Goal: Information Seeking & Learning: Learn about a topic

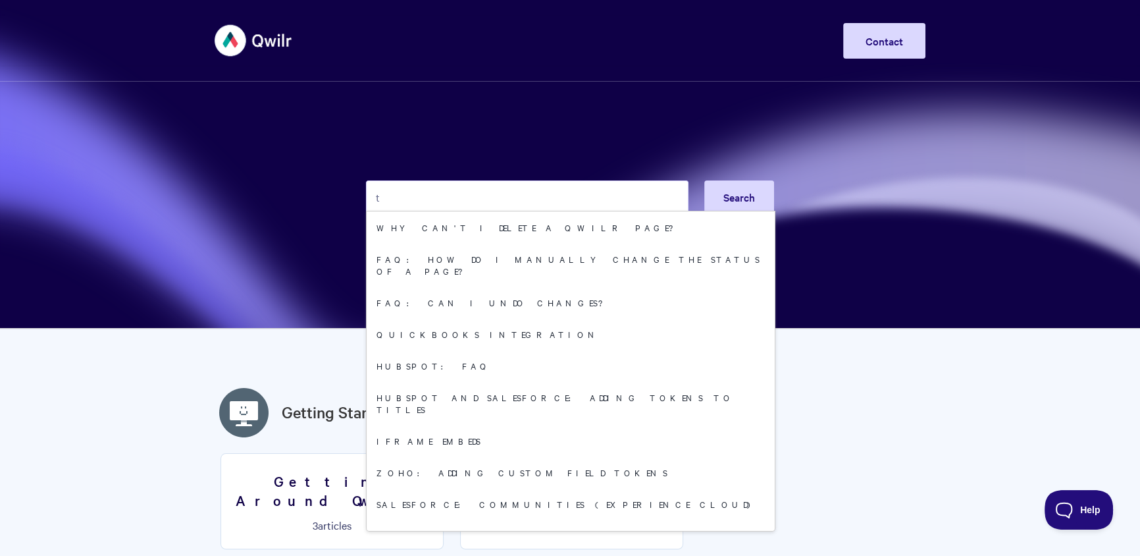
type input "t"
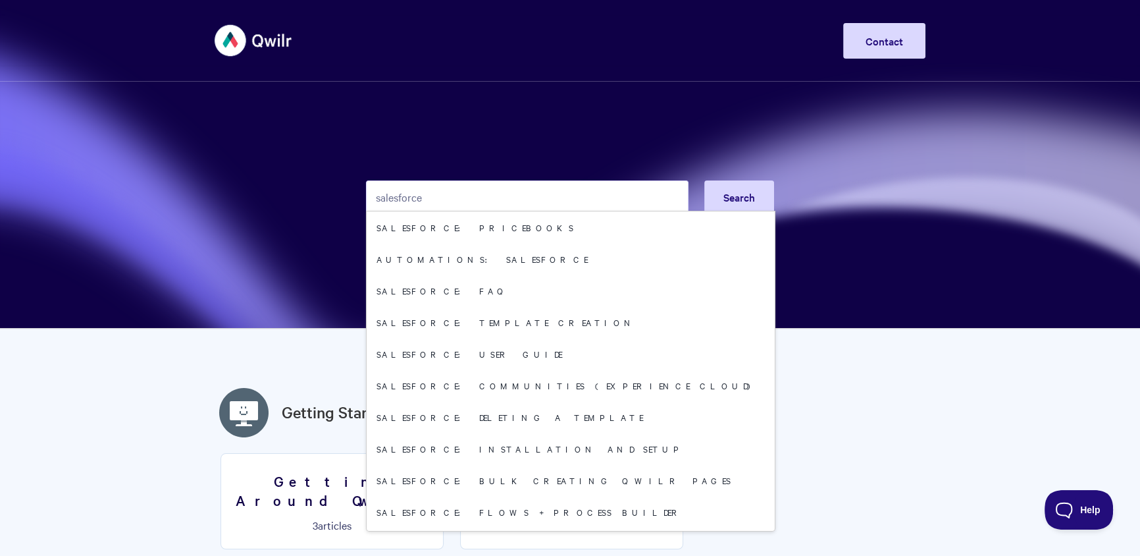
type input "salesforce"
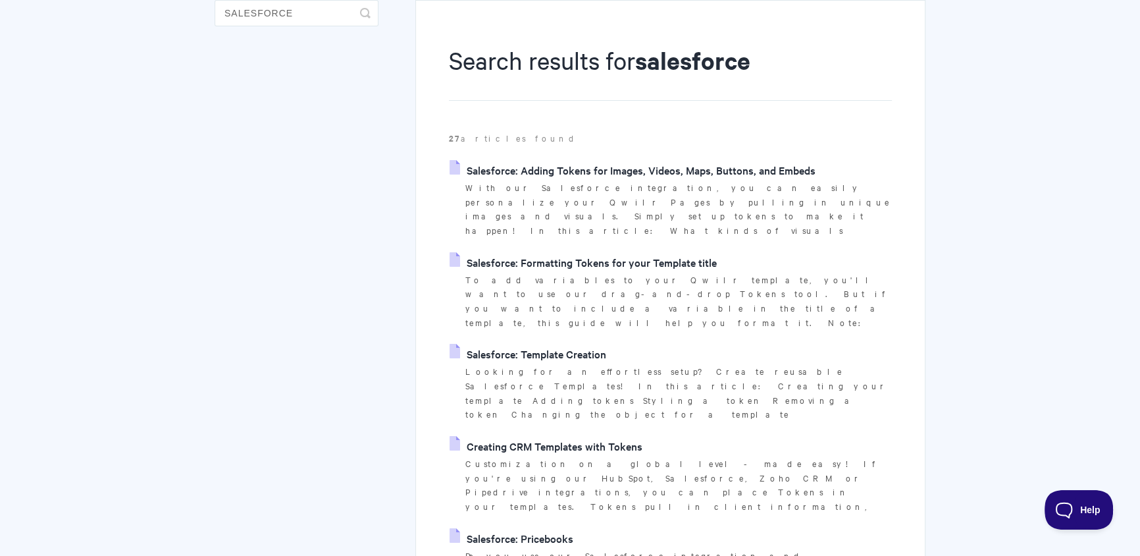
scroll to position [192, 0]
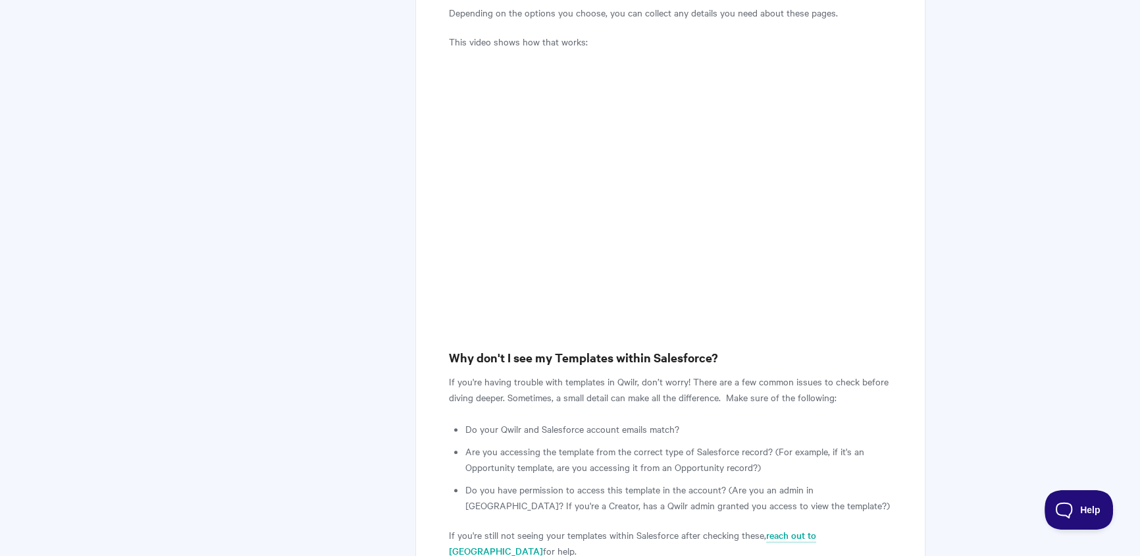
scroll to position [1128, 0]
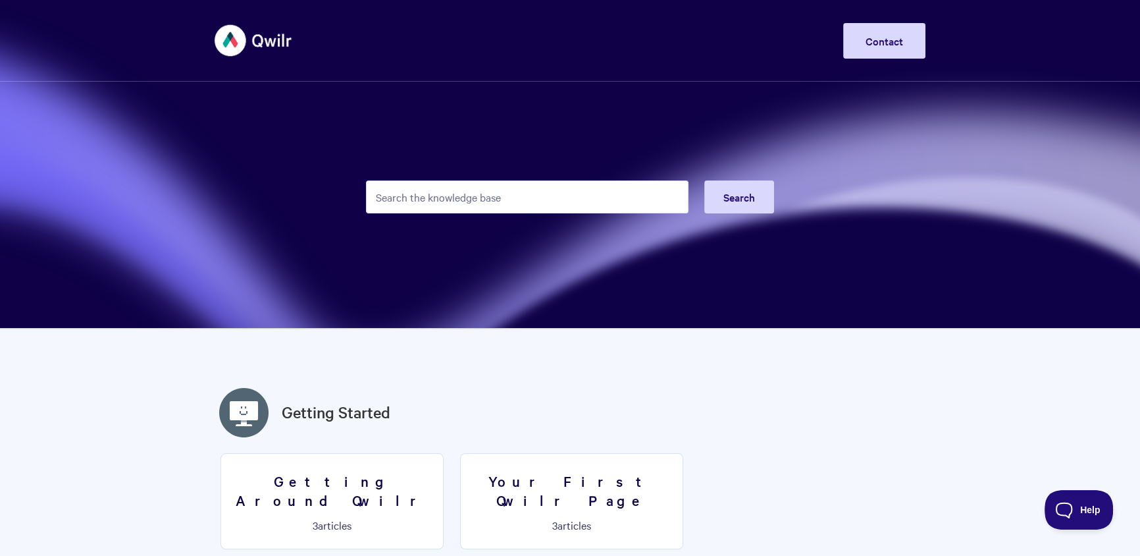
click at [497, 209] on input "Search the knowledge base" at bounding box center [527, 196] width 323 height 33
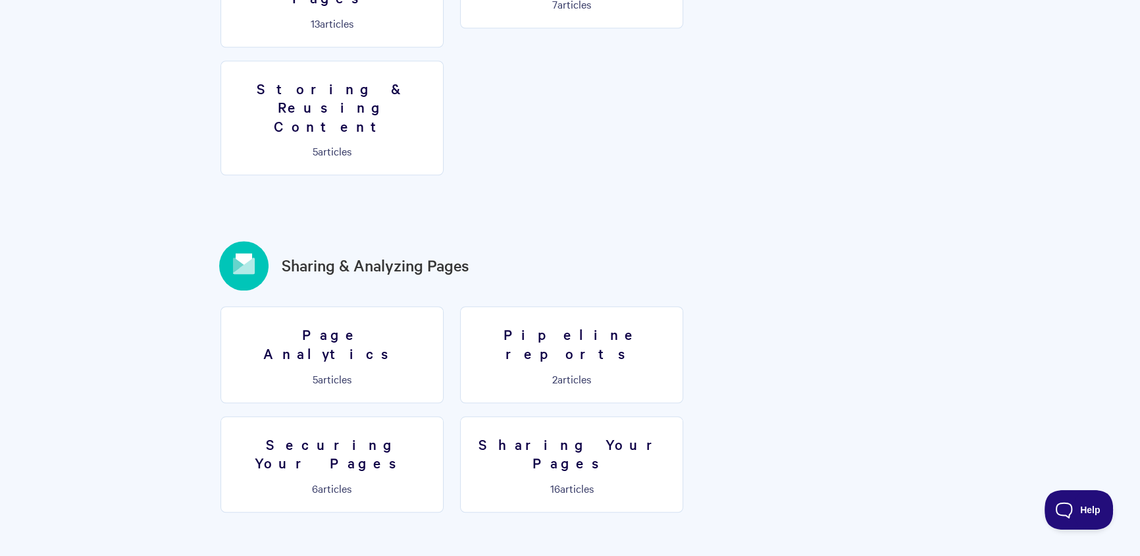
scroll to position [1499, 0]
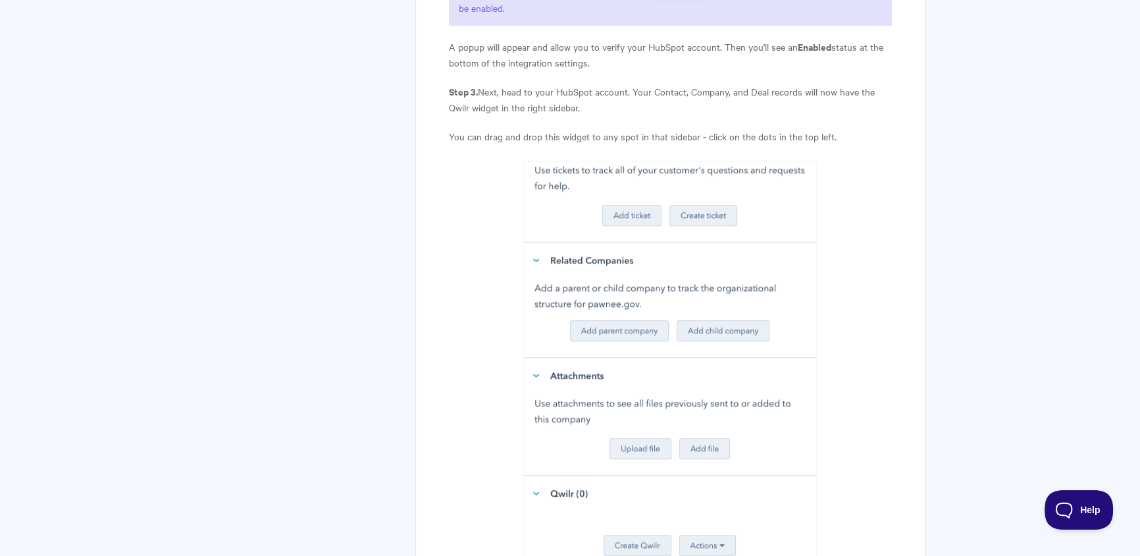
scroll to position [1603, 0]
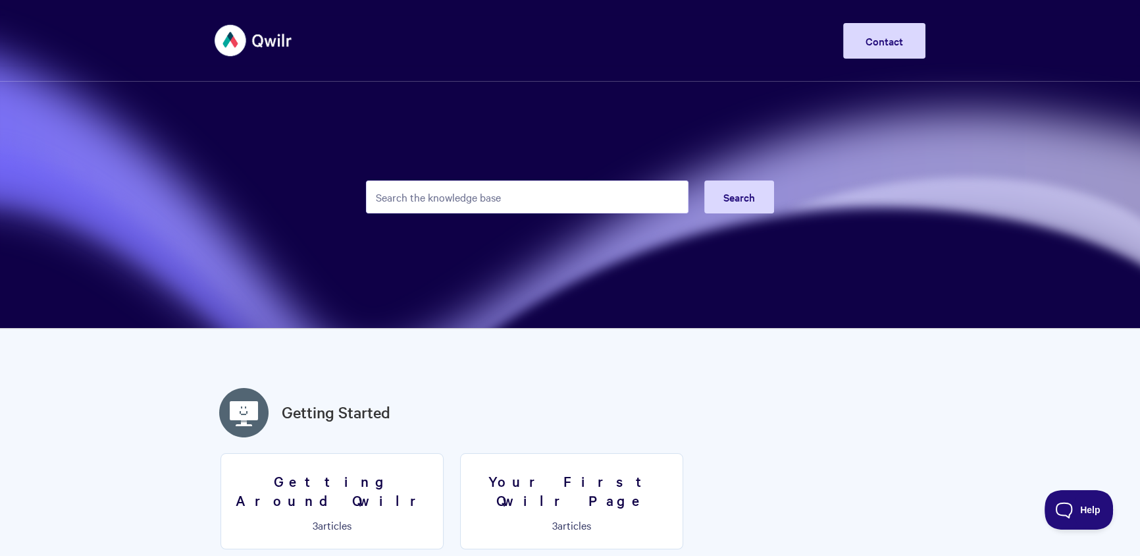
paste input "f8rzeR56SaCY"
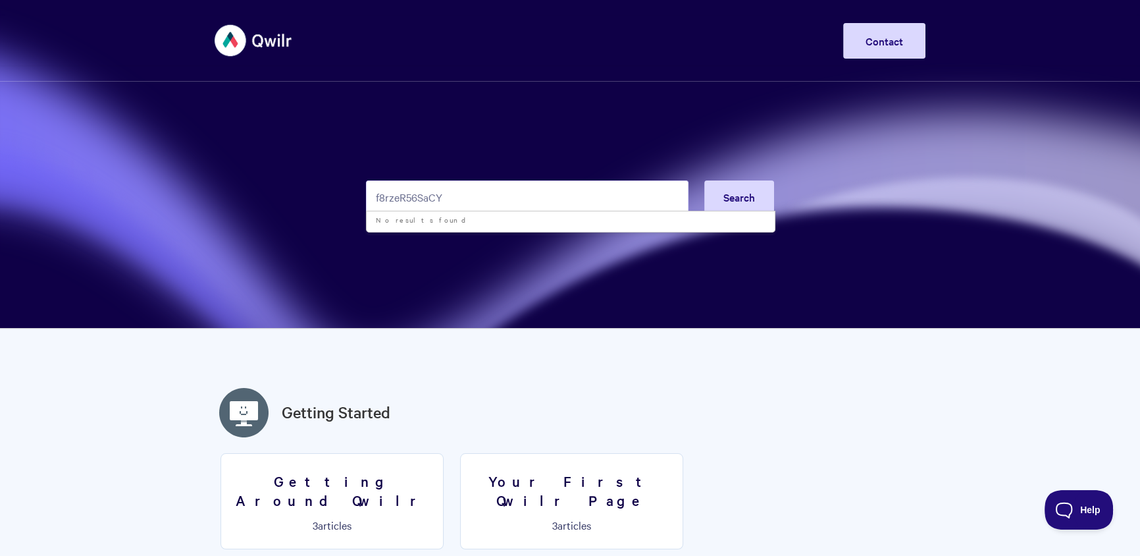
type input "f8rzeR56SaCY"
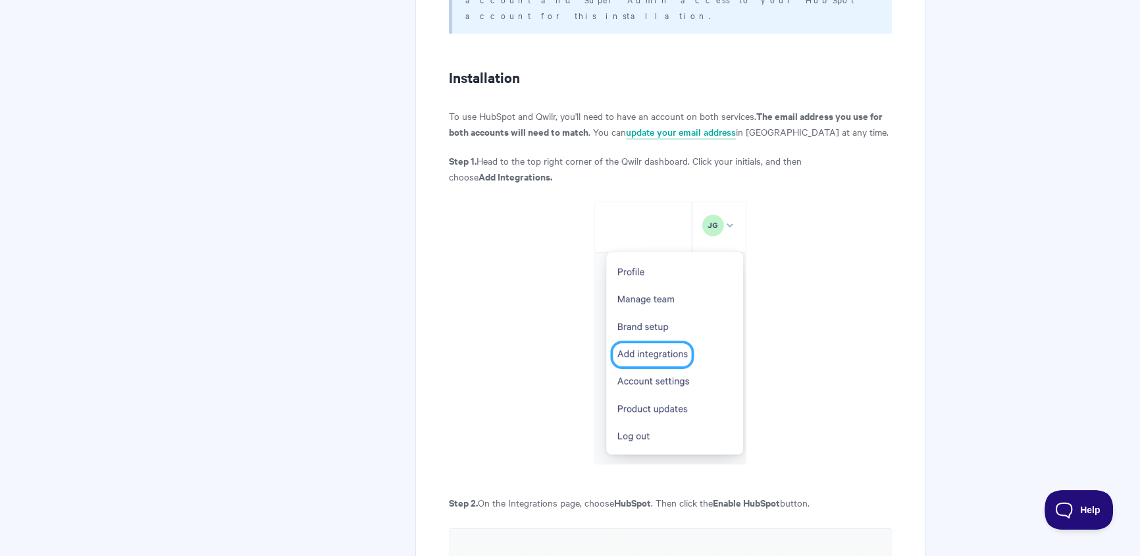
scroll to position [888, 0]
